Goal: Transaction & Acquisition: Purchase product/service

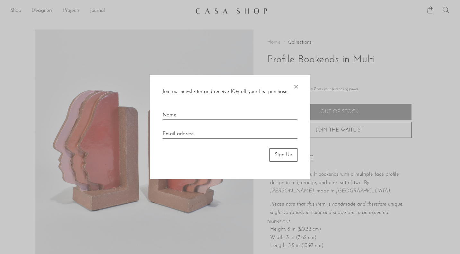
click at [297, 87] on span "×" at bounding box center [296, 85] width 6 height 21
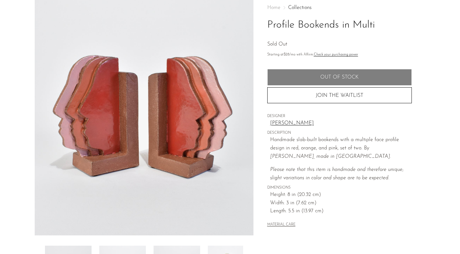
scroll to position [40, 0]
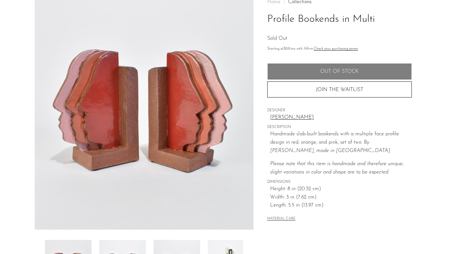
click at [286, 116] on link "[PERSON_NAME]" at bounding box center [341, 118] width 142 height 8
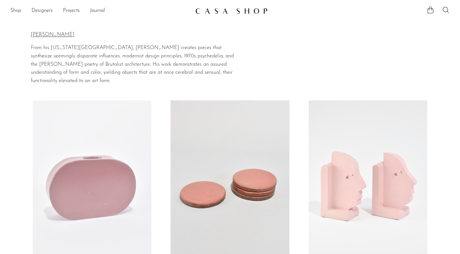
click at [19, 13] on link "Shop" at bounding box center [15, 11] width 11 height 8
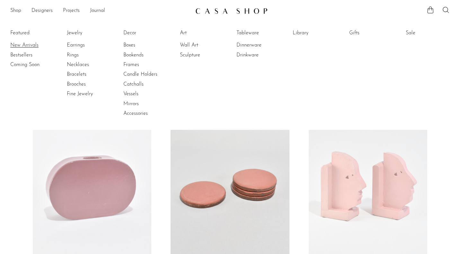
click at [28, 43] on link "New Arrivals" at bounding box center [34, 45] width 48 height 7
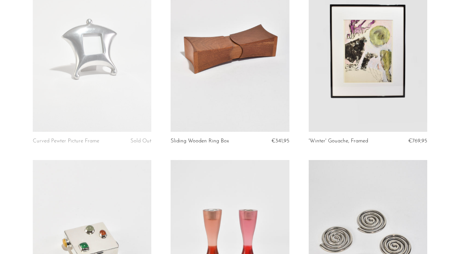
scroll to position [1072, 0]
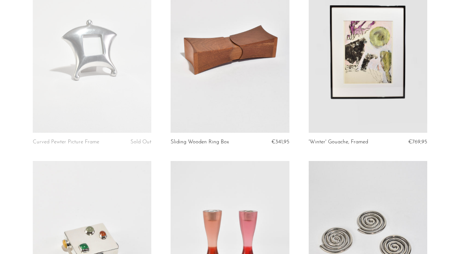
click at [114, 80] on link at bounding box center [92, 50] width 119 height 166
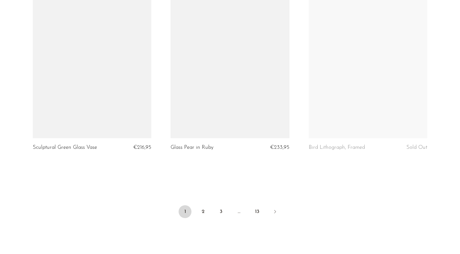
scroll to position [2302, 0]
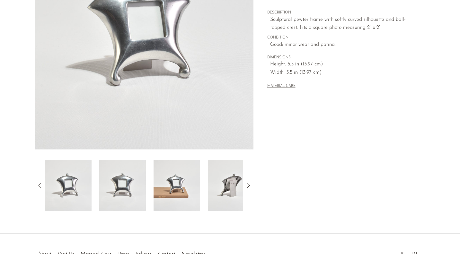
scroll to position [130, 0]
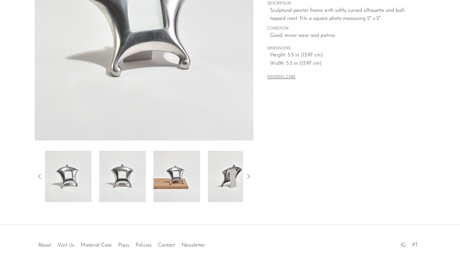
click at [172, 173] on img at bounding box center [177, 176] width 47 height 51
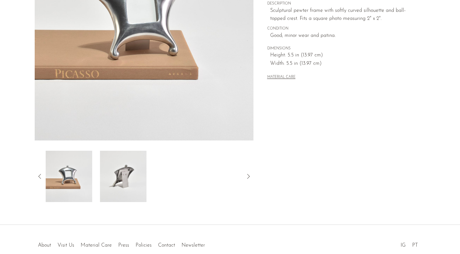
click at [132, 177] on img at bounding box center [123, 176] width 47 height 51
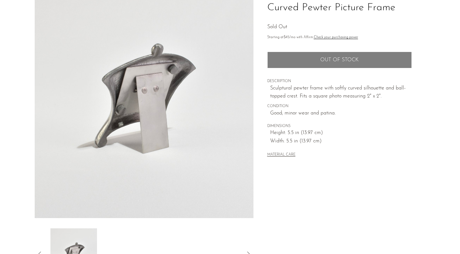
scroll to position [52, 0]
click at [341, 7] on h1 "Curved Pewter Picture Frame" at bounding box center [339, 8] width 145 height 16
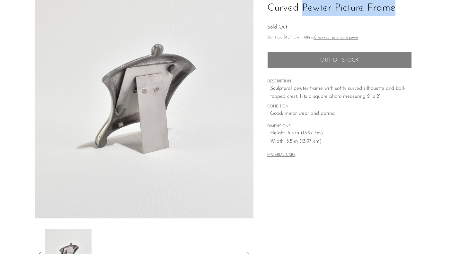
click at [341, 7] on h1 "Curved Pewter Picture Frame" at bounding box center [339, 8] width 145 height 16
copy div "Curved Pewter Picture Frame"
